Goal: Use online tool/utility: Utilize a website feature to perform a specific function

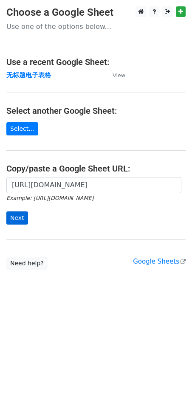
scroll to position [0, 216]
type input "[URL][DOMAIN_NAME]"
click at [17, 216] on input "Next" at bounding box center [17, 217] width 22 height 13
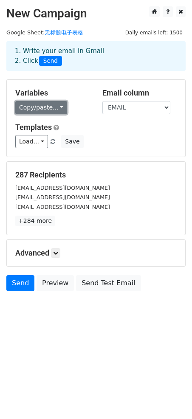
drag, startPoint x: 50, startPoint y: 106, endPoint x: 54, endPoint y: 118, distance: 13.0
click at [50, 107] on link "Copy/paste..." at bounding box center [41, 107] width 52 height 13
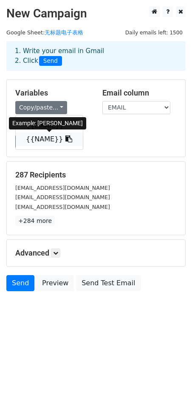
click at [50, 138] on link "{{NAME}}" at bounding box center [49, 139] width 67 height 14
